Goal: Task Accomplishment & Management: Manage account settings

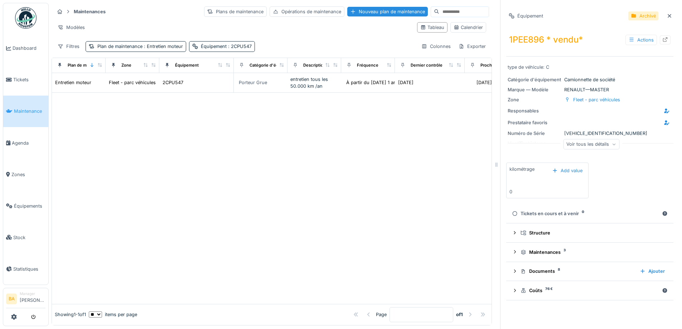
scroll to position [5, 0]
click at [18, 78] on span "Tickets" at bounding box center [29, 79] width 32 height 7
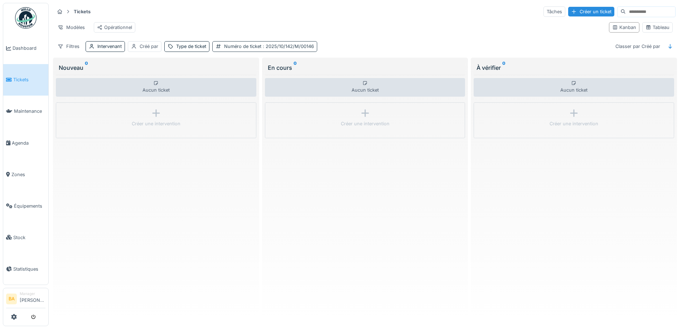
click at [268, 49] on span ": 2025/10/142/M/00146" at bounding box center [287, 46] width 53 height 5
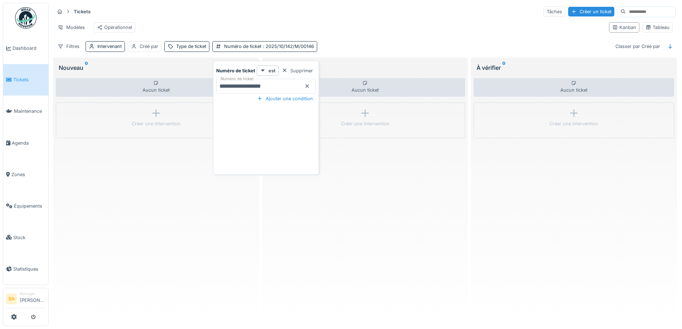
click at [307, 86] on icon at bounding box center [308, 87] width 4 height 4
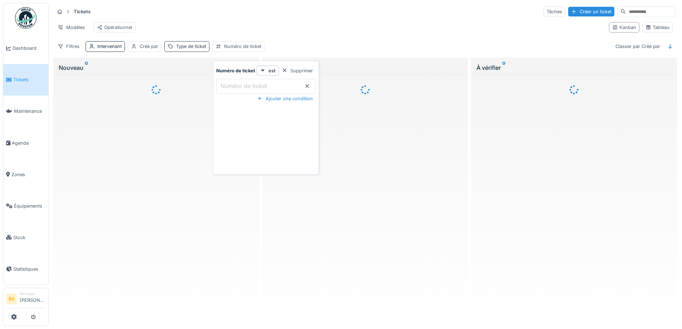
click at [176, 48] on div "Type de ticket" at bounding box center [186, 46] width 45 height 10
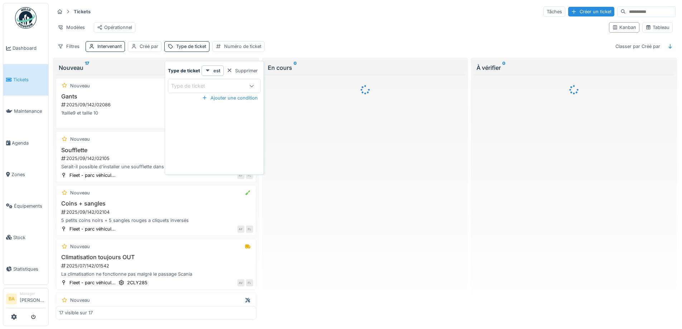
click at [254, 83] on div at bounding box center [251, 86] width 17 height 14
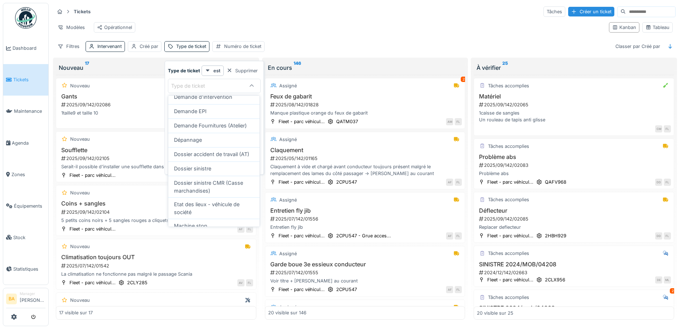
scroll to position [56, 0]
click at [220, 172] on div "Dossier sinistre" at bounding box center [213, 170] width 91 height 14
type input "***"
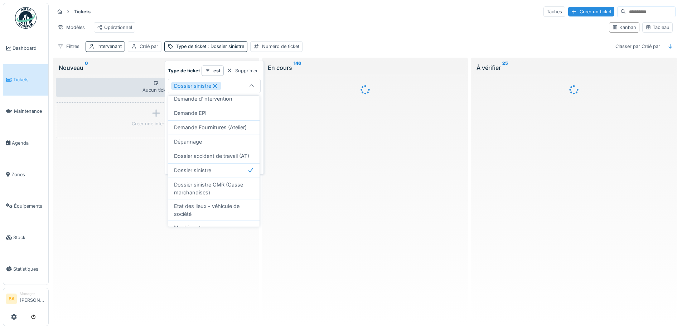
click at [194, 17] on div "Tickets Tâches Créer un ticket" at bounding box center [364, 12] width 621 height 12
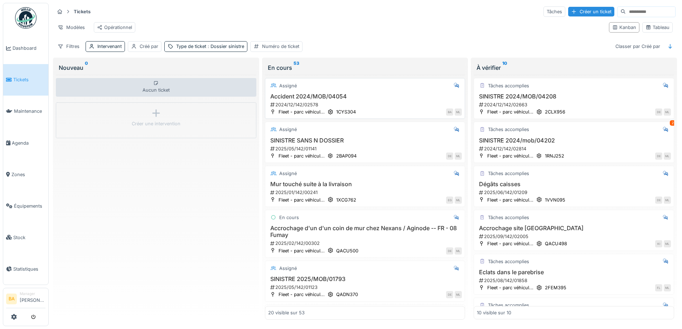
click at [294, 107] on div "2024/12/142/02578" at bounding box center [366, 104] width 193 height 7
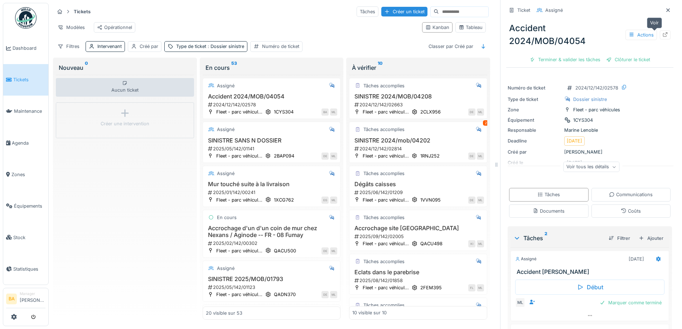
click at [660, 32] on div at bounding box center [665, 34] width 11 height 9
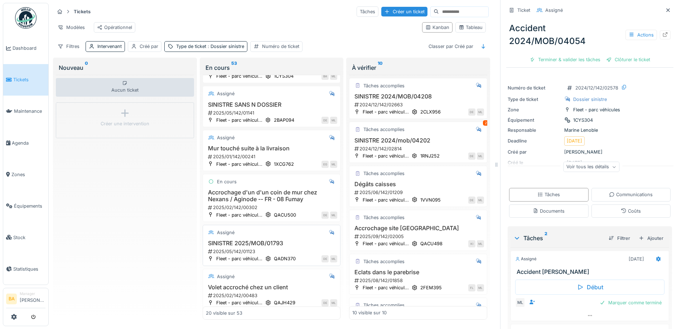
scroll to position [107, 0]
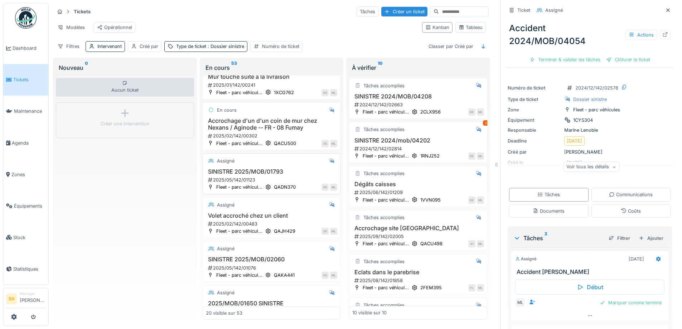
click at [243, 175] on h3 "SINISTRE 2025/MOB/01793" at bounding box center [272, 171] width 132 height 7
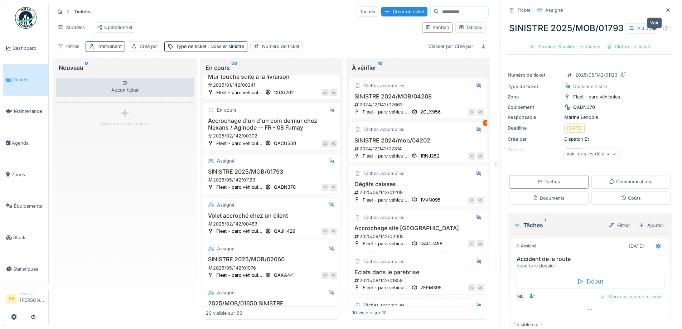
click at [660, 31] on div at bounding box center [665, 28] width 11 height 9
click at [381, 144] on h3 "SINISTRE 2024/mob/04202" at bounding box center [418, 140] width 132 height 7
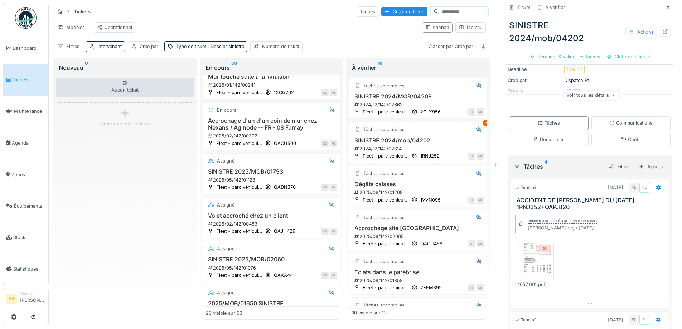
scroll to position [52, 0]
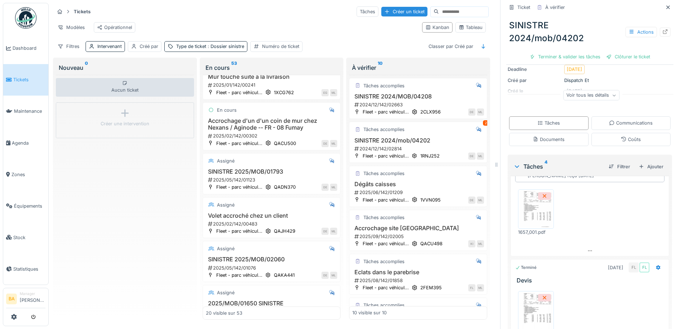
click at [660, 34] on div "SINISTRE 2024/mob/04202 Actions" at bounding box center [589, 32] width 167 height 32
click at [660, 33] on div at bounding box center [665, 32] width 11 height 9
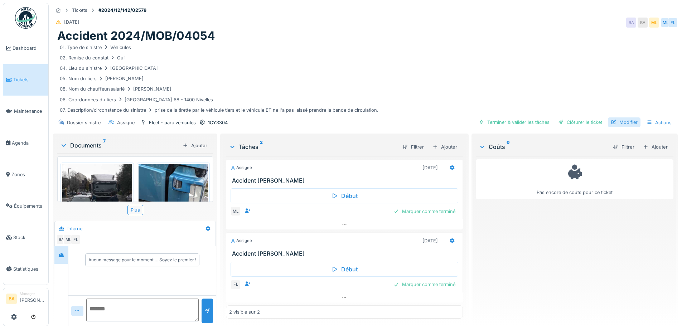
click at [625, 124] on div "Modifier" at bounding box center [624, 122] width 33 height 10
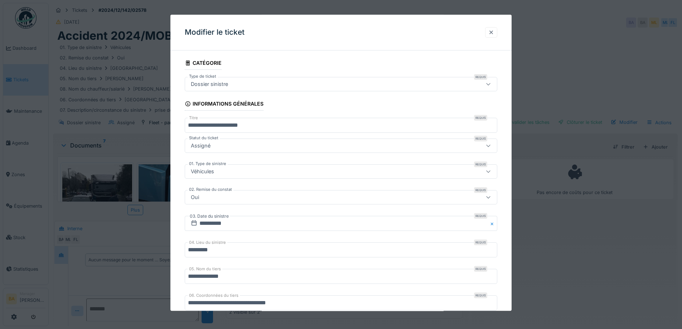
click at [494, 32] on div at bounding box center [492, 32] width 6 height 7
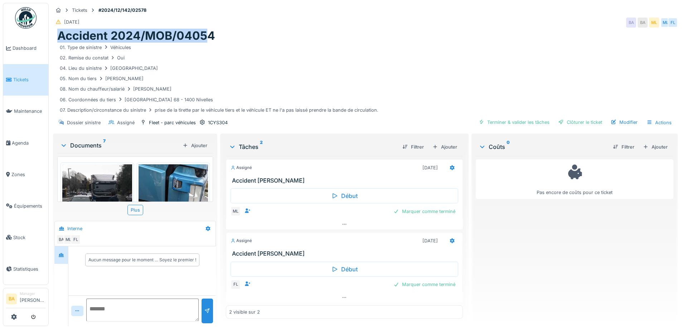
drag, startPoint x: 208, startPoint y: 37, endPoint x: 57, endPoint y: 36, distance: 150.4
click at [57, 36] on h1 "Accident 2024/MOB/04054" at bounding box center [136, 36] width 158 height 14
click at [185, 34] on h1 "Accident 2024/MOB/04054" at bounding box center [136, 36] width 158 height 14
drag, startPoint x: 212, startPoint y: 36, endPoint x: 141, endPoint y: 33, distance: 70.2
click at [144, 35] on h1 "Accident 2024/MOB/04054" at bounding box center [136, 36] width 158 height 14
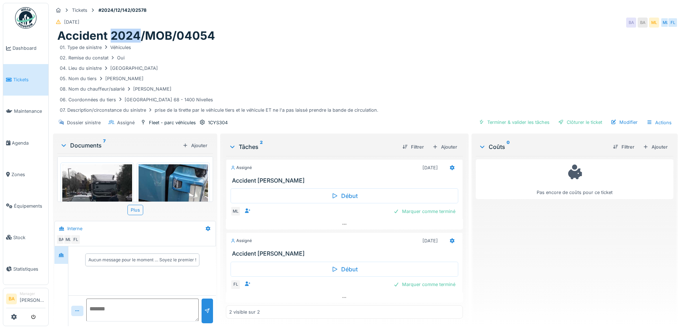
drag, startPoint x: 139, startPoint y: 33, endPoint x: 114, endPoint y: 33, distance: 25.1
click at [114, 33] on h1 "Accident 2024/MOB/04054" at bounding box center [136, 36] width 158 height 14
click at [620, 124] on div "Modifier" at bounding box center [624, 122] width 33 height 10
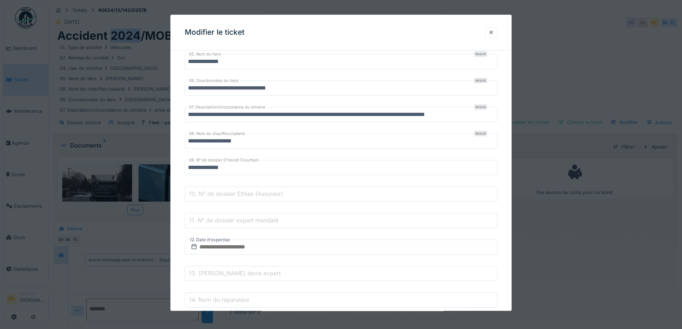
scroll to position [251, 0]
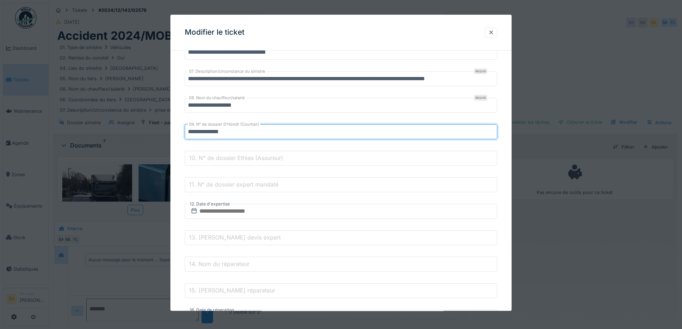
drag, startPoint x: 248, startPoint y: 132, endPoint x: 186, endPoint y: 132, distance: 62.3
click at [186, 132] on input "**********" at bounding box center [341, 132] width 313 height 15
click at [241, 134] on input "**********" at bounding box center [341, 132] width 313 height 15
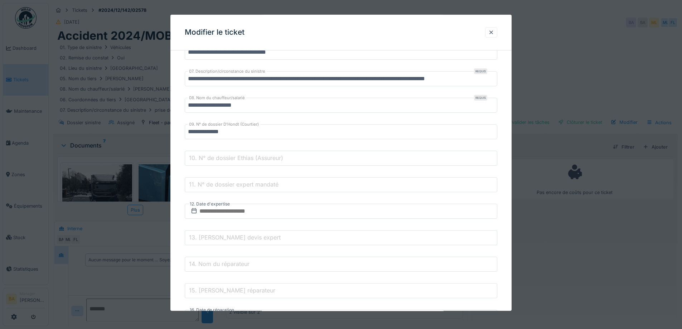
click at [245, 158] on label "10. N° de dossier Ethias (Assureur)" at bounding box center [236, 158] width 97 height 9
click at [245, 158] on input "10. N° de dossier Ethias (Assureur)" at bounding box center [341, 158] width 313 height 15
click at [245, 130] on input "**********" at bounding box center [341, 132] width 313 height 15
click at [266, 155] on label "10. N° de dossier Ethias (Assureur)" at bounding box center [236, 158] width 97 height 9
click at [266, 155] on input "10. N° de dossier Ethias (Assureur)" at bounding box center [341, 158] width 313 height 15
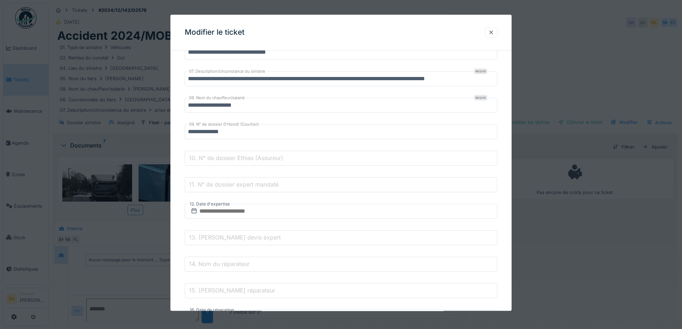
click at [242, 185] on label "11. N° de dossier expert mandaté" at bounding box center [234, 185] width 92 height 9
click at [242, 185] on input "11. N° de dossier expert mandaté" at bounding box center [341, 185] width 313 height 15
click at [247, 184] on label "11. N° de dossier expert mandaté" at bounding box center [234, 185] width 92 height 9
click at [247, 184] on input "11. N° de dossier expert mandaté" at bounding box center [341, 185] width 313 height 15
drag, startPoint x: 496, startPoint y: 30, endPoint x: 362, endPoint y: 45, distance: 134.8
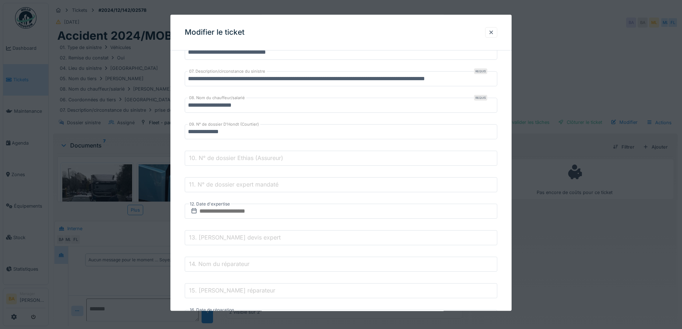
click at [494, 30] on div at bounding box center [492, 32] width 6 height 7
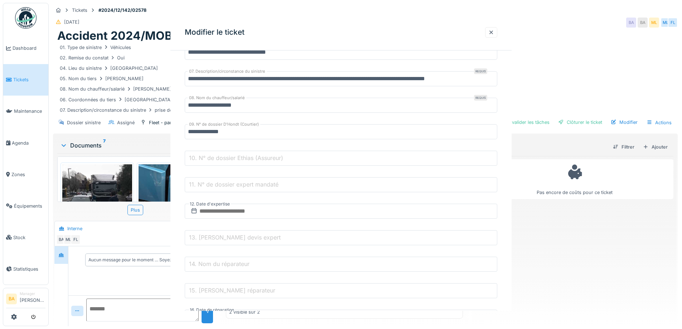
scroll to position [0, 0]
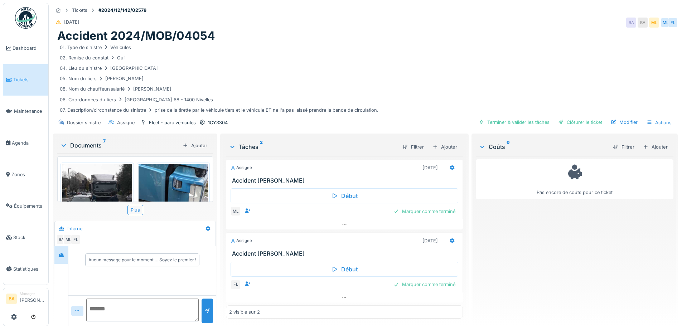
click at [100, 180] on img at bounding box center [97, 210] width 70 height 93
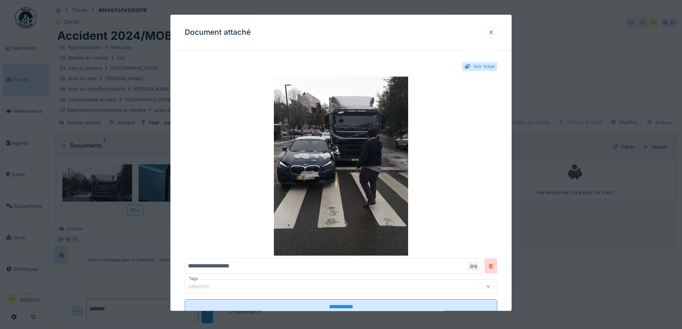
click at [492, 33] on div at bounding box center [492, 32] width 6 height 7
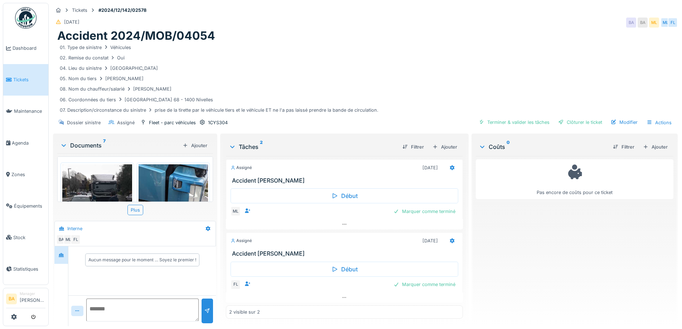
click at [157, 191] on img at bounding box center [174, 210] width 70 height 93
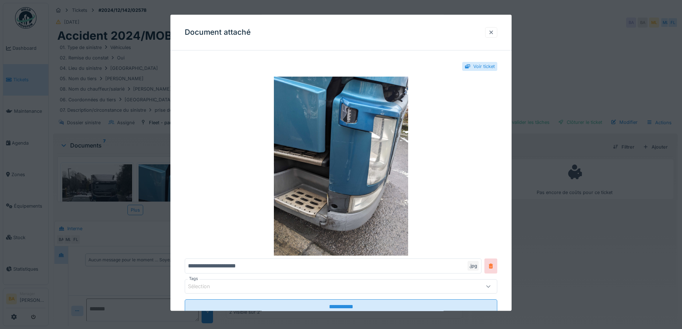
click at [494, 32] on div at bounding box center [492, 32] width 6 height 7
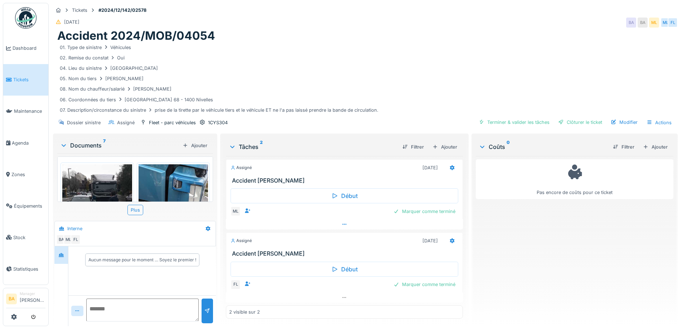
scroll to position [5, 0]
click at [450, 239] on icon at bounding box center [452, 241] width 5 height 5
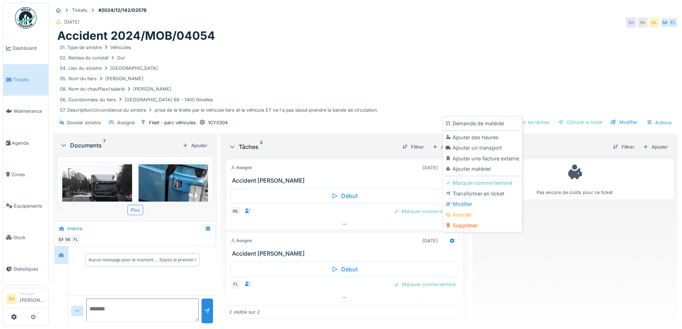
click at [462, 221] on div "Supprimer" at bounding box center [483, 225] width 76 height 11
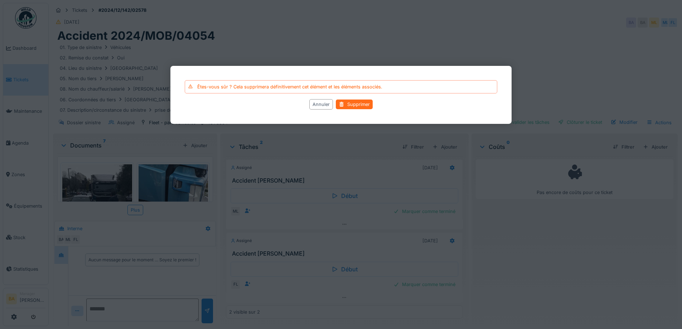
click at [349, 108] on div "Supprimer" at bounding box center [354, 105] width 37 height 10
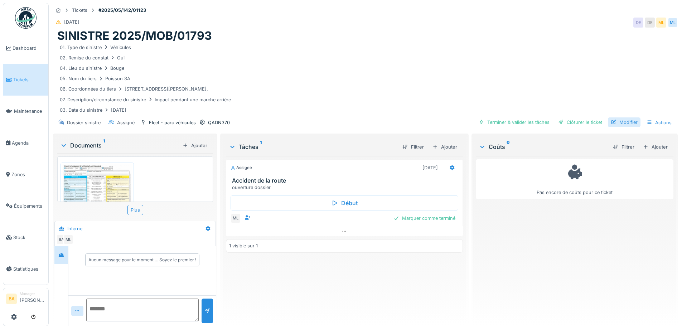
click at [618, 120] on div "Modifier" at bounding box center [624, 122] width 33 height 10
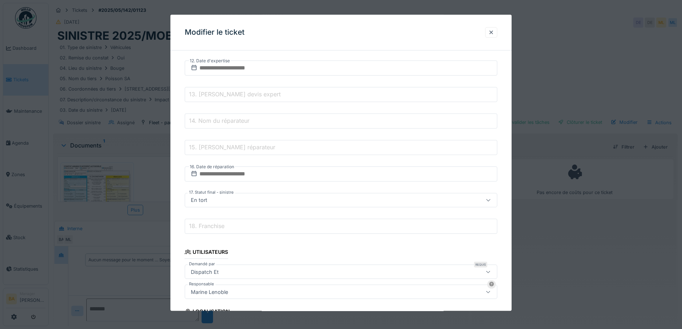
scroll to position [533, 0]
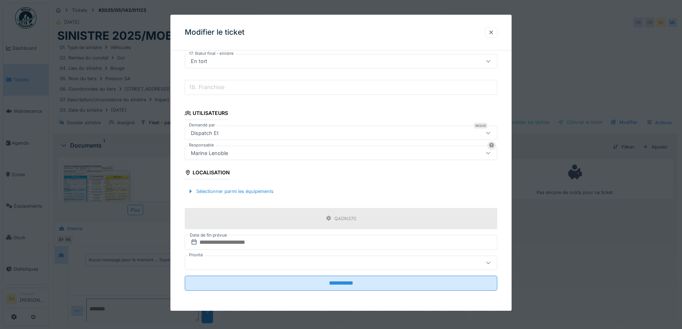
click at [494, 32] on div at bounding box center [492, 32] width 6 height 7
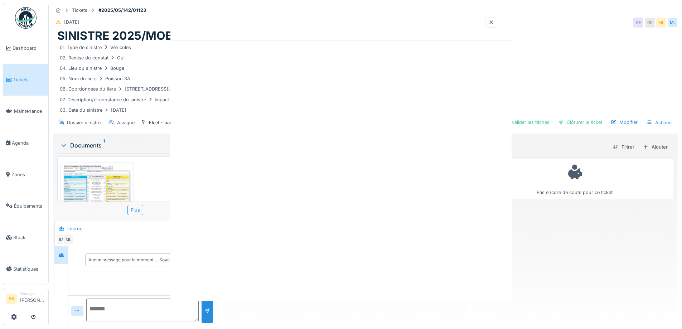
scroll to position [0, 0]
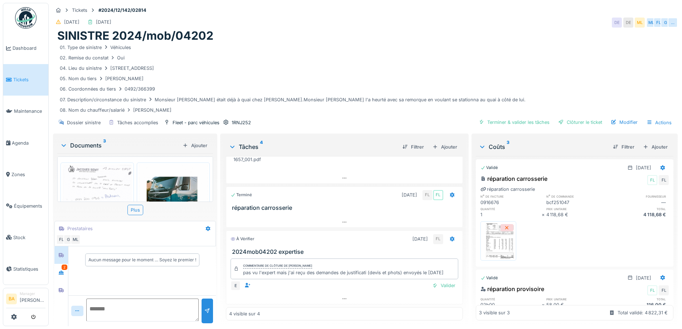
scroll to position [5, 0]
click at [618, 118] on div "Modifier" at bounding box center [624, 122] width 33 height 10
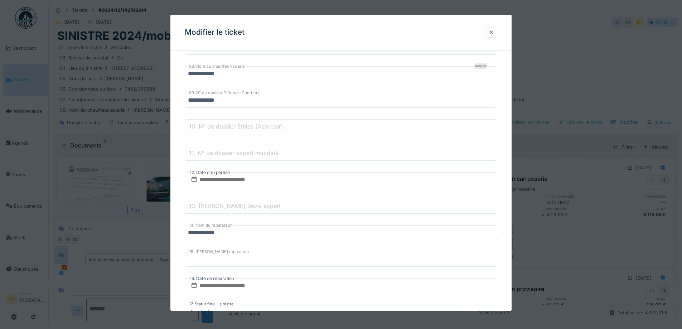
scroll to position [0, 0]
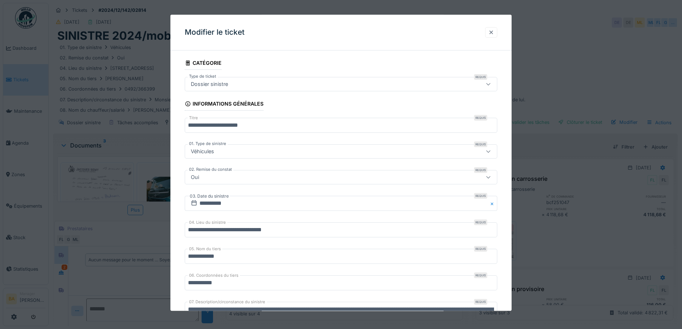
click at [498, 32] on div at bounding box center [491, 32] width 12 height 10
